Goal: Information Seeking & Learning: Learn about a topic

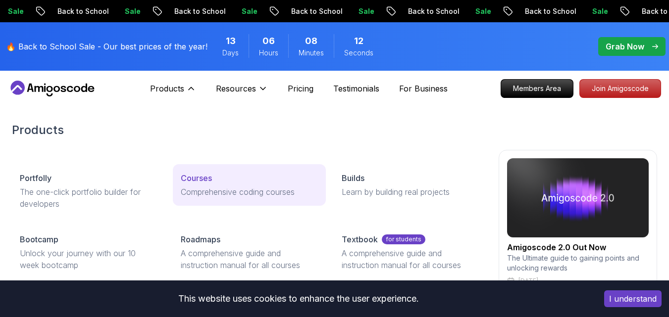
click at [201, 183] on p "Courses" at bounding box center [196, 178] width 31 height 12
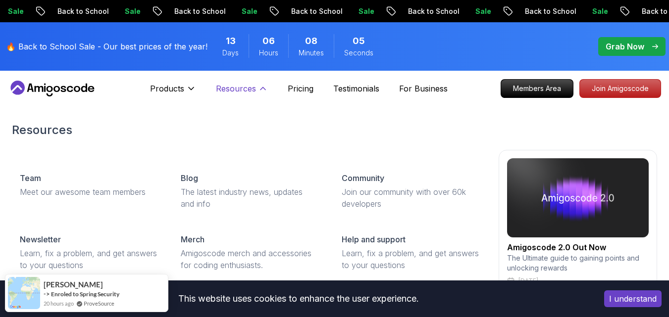
click at [239, 86] on p "Resources" at bounding box center [236, 89] width 40 height 12
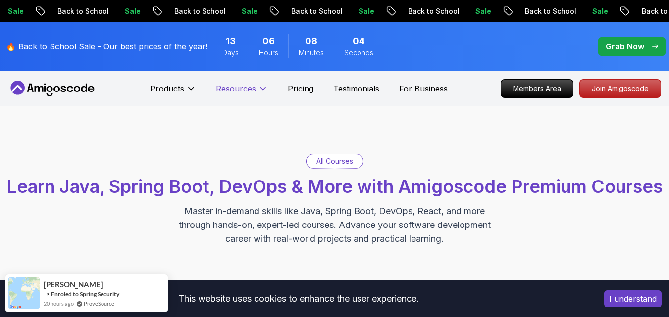
click at [239, 86] on p "Resources" at bounding box center [236, 89] width 40 height 12
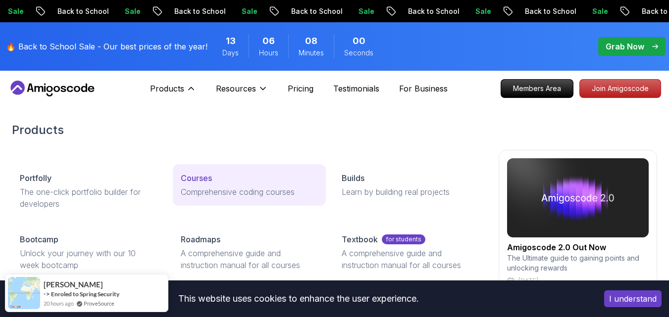
click at [200, 179] on p "Courses" at bounding box center [196, 178] width 31 height 12
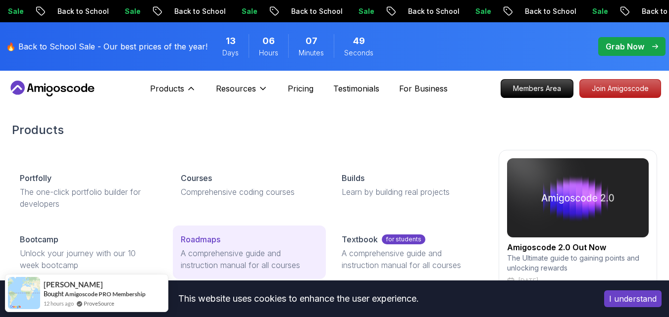
click at [209, 254] on p "A comprehensive guide and instruction manual for all courses" at bounding box center [249, 259] width 137 height 24
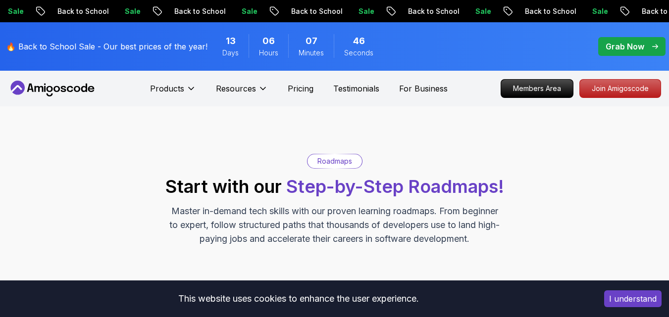
scroll to position [277, 0]
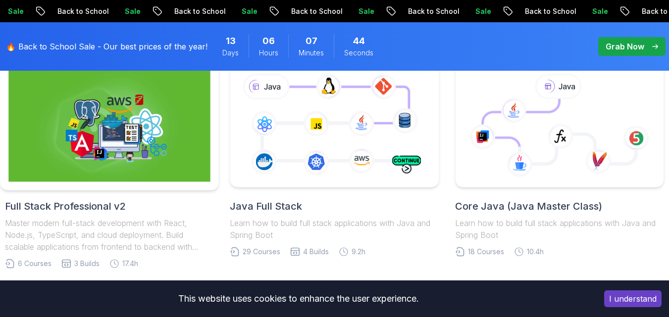
click at [129, 163] on img at bounding box center [109, 126] width 202 height 112
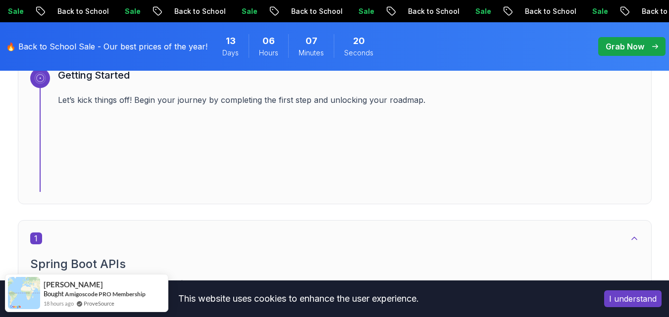
scroll to position [35, 0]
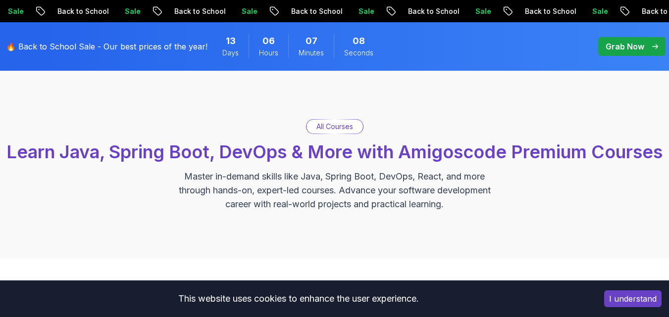
scroll to position [277, 0]
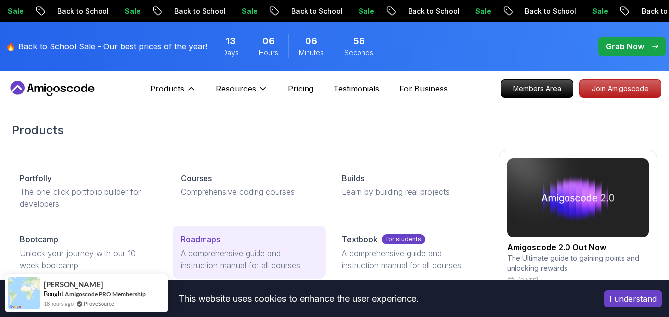
click at [218, 242] on p "Roadmaps" at bounding box center [201, 240] width 40 height 12
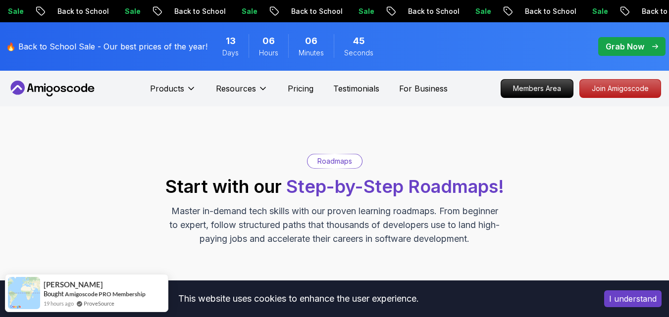
scroll to position [277, 0]
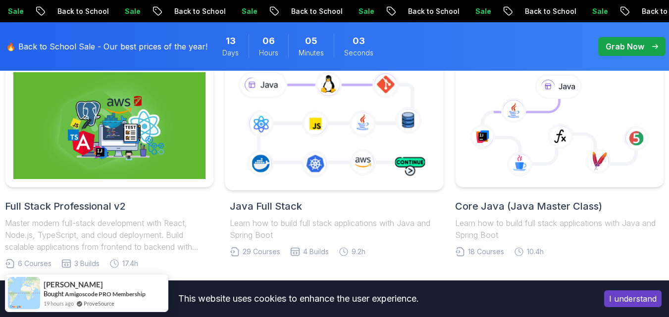
click at [350, 149] on icon at bounding box center [334, 125] width 206 height 115
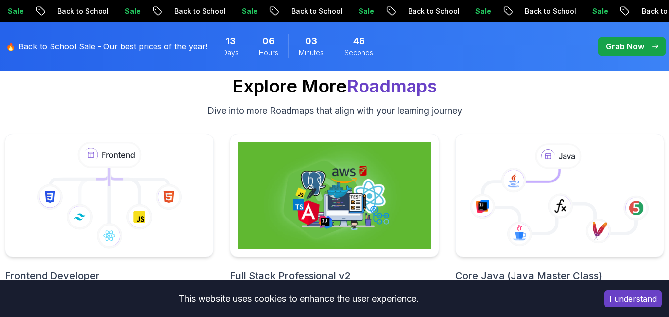
scroll to position [7192, 0]
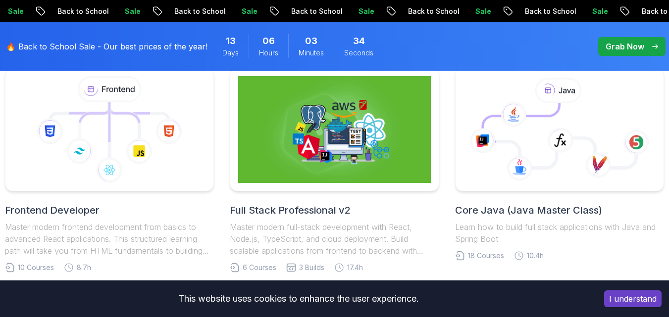
click at [634, 307] on button "I understand" at bounding box center [632, 298] width 57 height 17
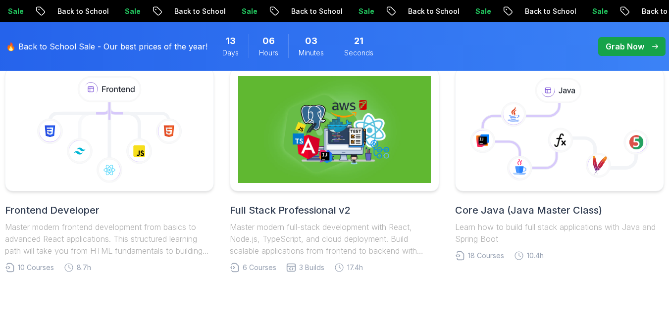
scroll to position [7033, 0]
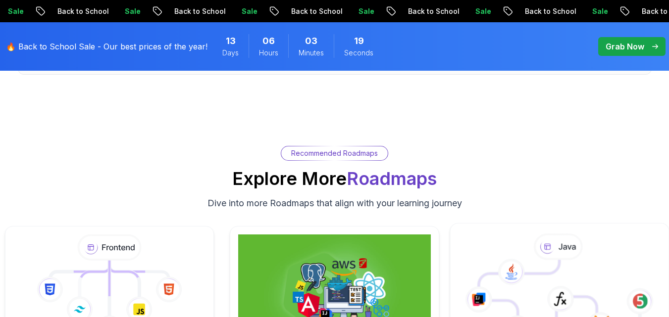
click at [615, 271] on icon at bounding box center [559, 288] width 202 height 112
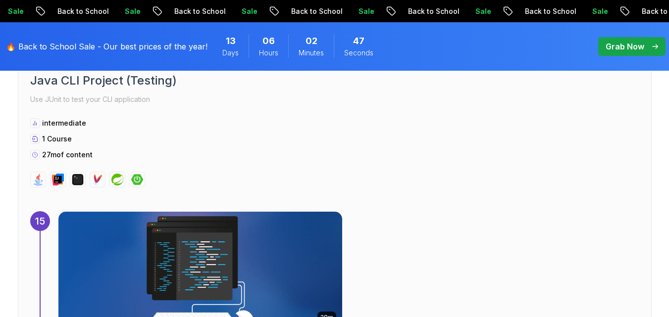
scroll to position [5554, 0]
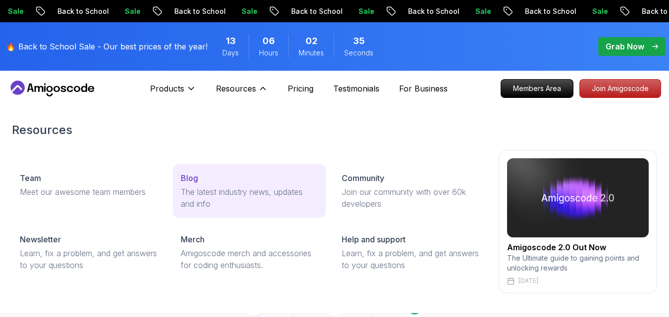
click at [235, 200] on p "The latest industry news, updates and info" at bounding box center [249, 198] width 137 height 24
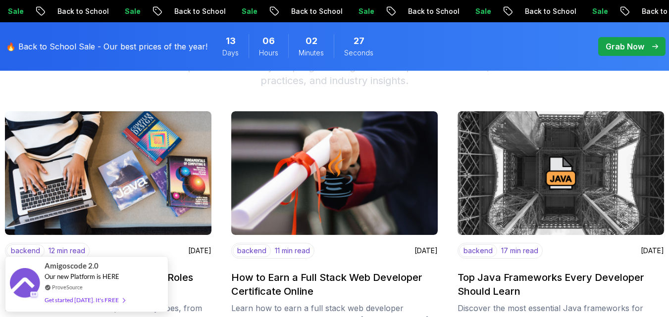
scroll to position [140, 0]
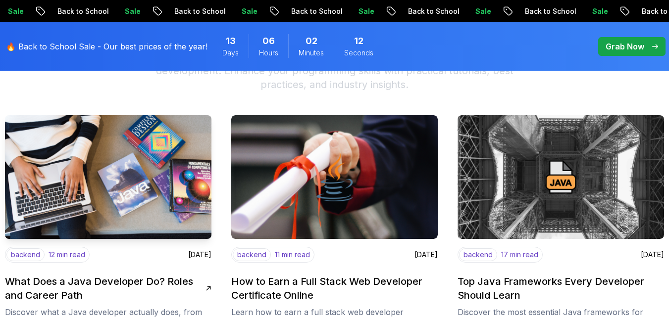
click at [139, 193] on img at bounding box center [108, 177] width 217 height 130
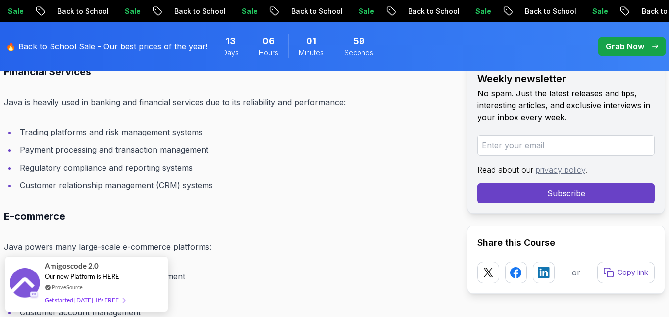
scroll to position [5265, 0]
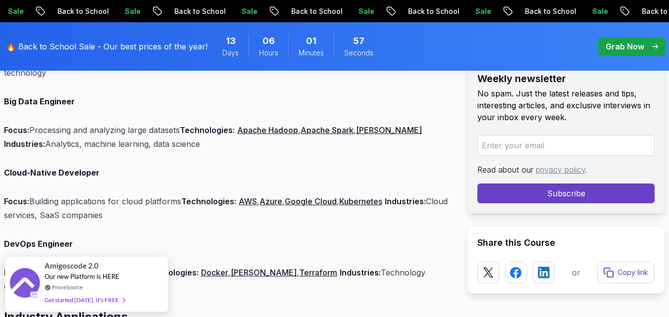
click at [249, 268] on link "Jenkins" at bounding box center [264, 273] width 66 height 10
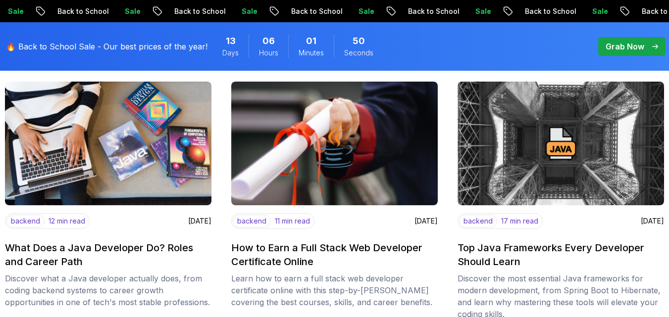
scroll to position [140, 0]
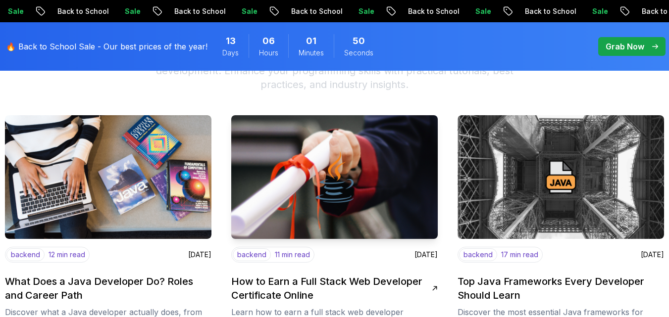
click at [290, 154] on img at bounding box center [334, 177] width 217 height 130
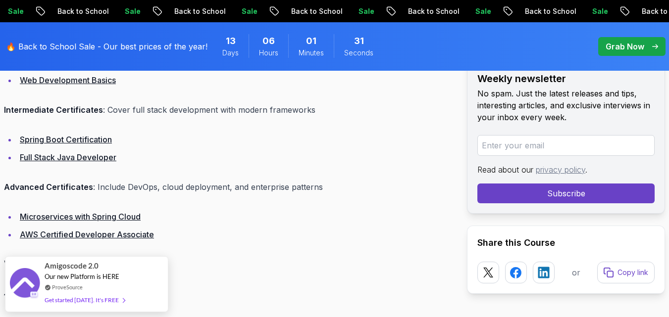
scroll to position [984, 0]
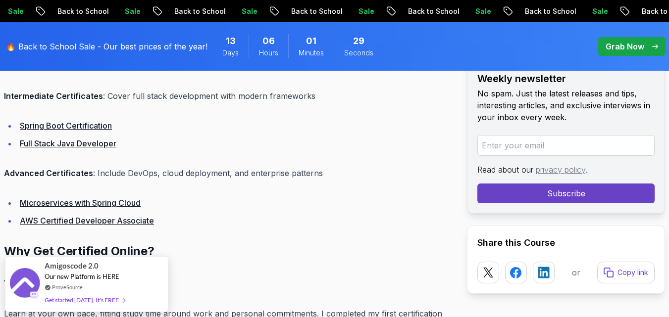
click at [94, 225] on link "AWS Certified Developer Associate" at bounding box center [87, 221] width 134 height 10
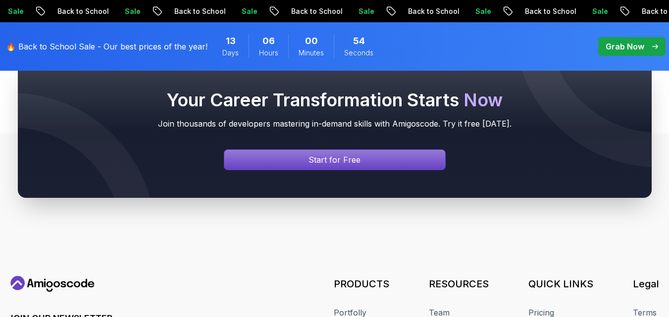
scroll to position [8095, 0]
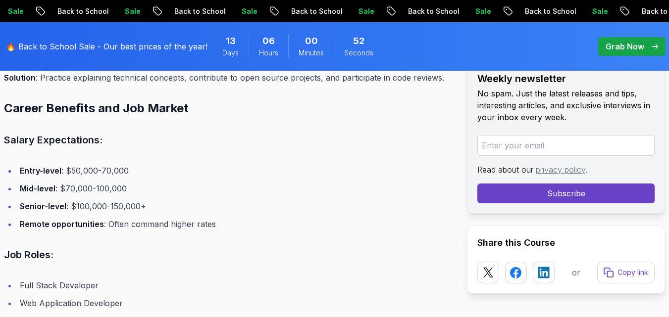
scroll to position [1934, 0]
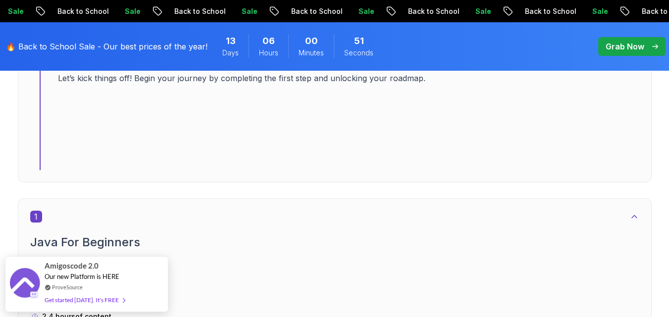
scroll to position [694, 0]
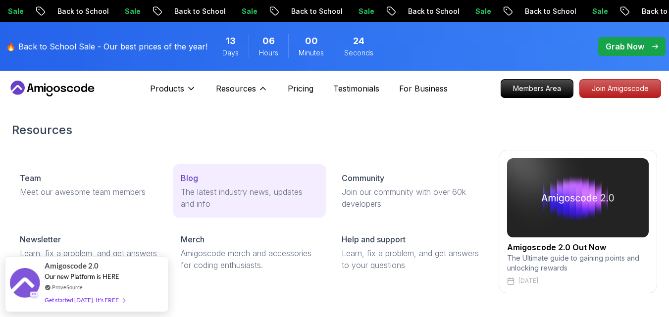
click at [217, 184] on link "Blog The latest industry news, updates and info" at bounding box center [249, 190] width 153 height 53
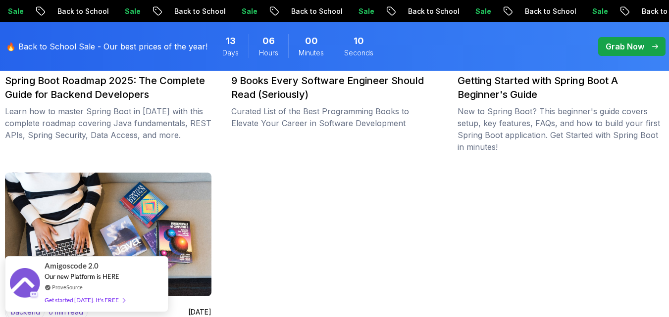
scroll to position [1076, 0]
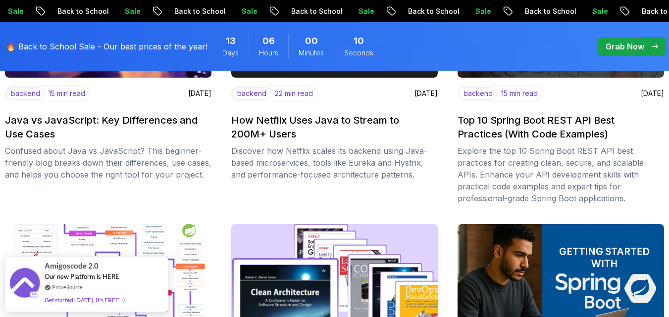
click at [358, 246] on img at bounding box center [334, 286] width 217 height 130
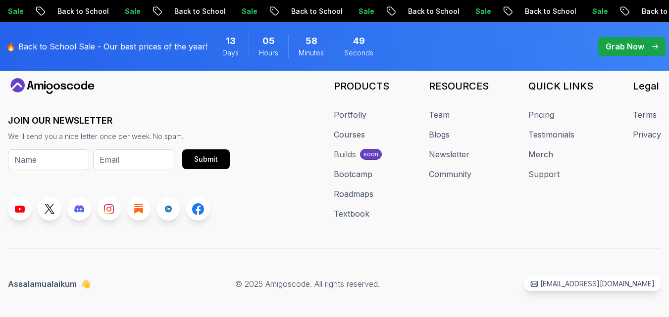
scroll to position [5821, 0]
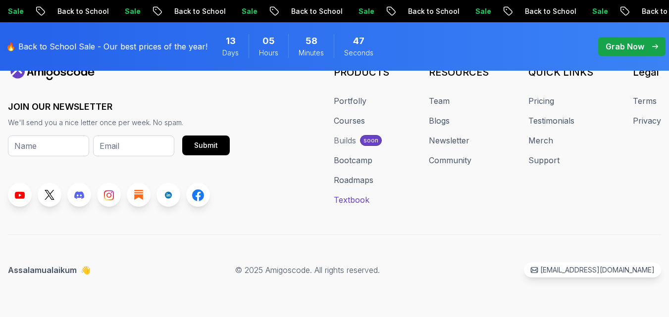
click at [361, 205] on link "Textbook" at bounding box center [352, 200] width 36 height 12
